Goal: Understand process/instructions: Learn how to perform a task or action

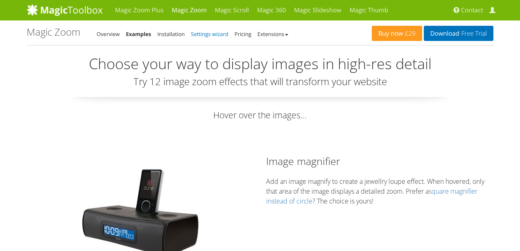
click at [213, 34] on link "Settings wizard" at bounding box center [210, 33] width 38 height 7
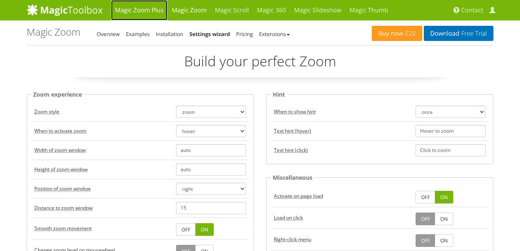
click at [142, 11] on link "Magic Zoom Plus" at bounding box center [139, 10] width 56 height 20
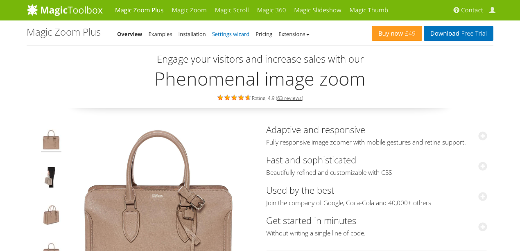
click at [231, 34] on link "Settings wizard" at bounding box center [231, 33] width 38 height 7
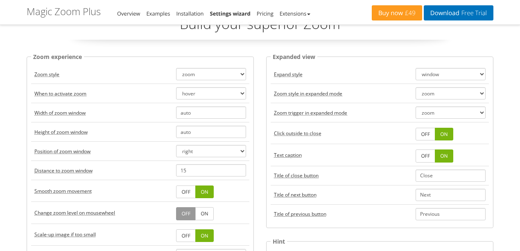
scroll to position [27, 0]
